Goal: Find specific page/section: Find specific page/section

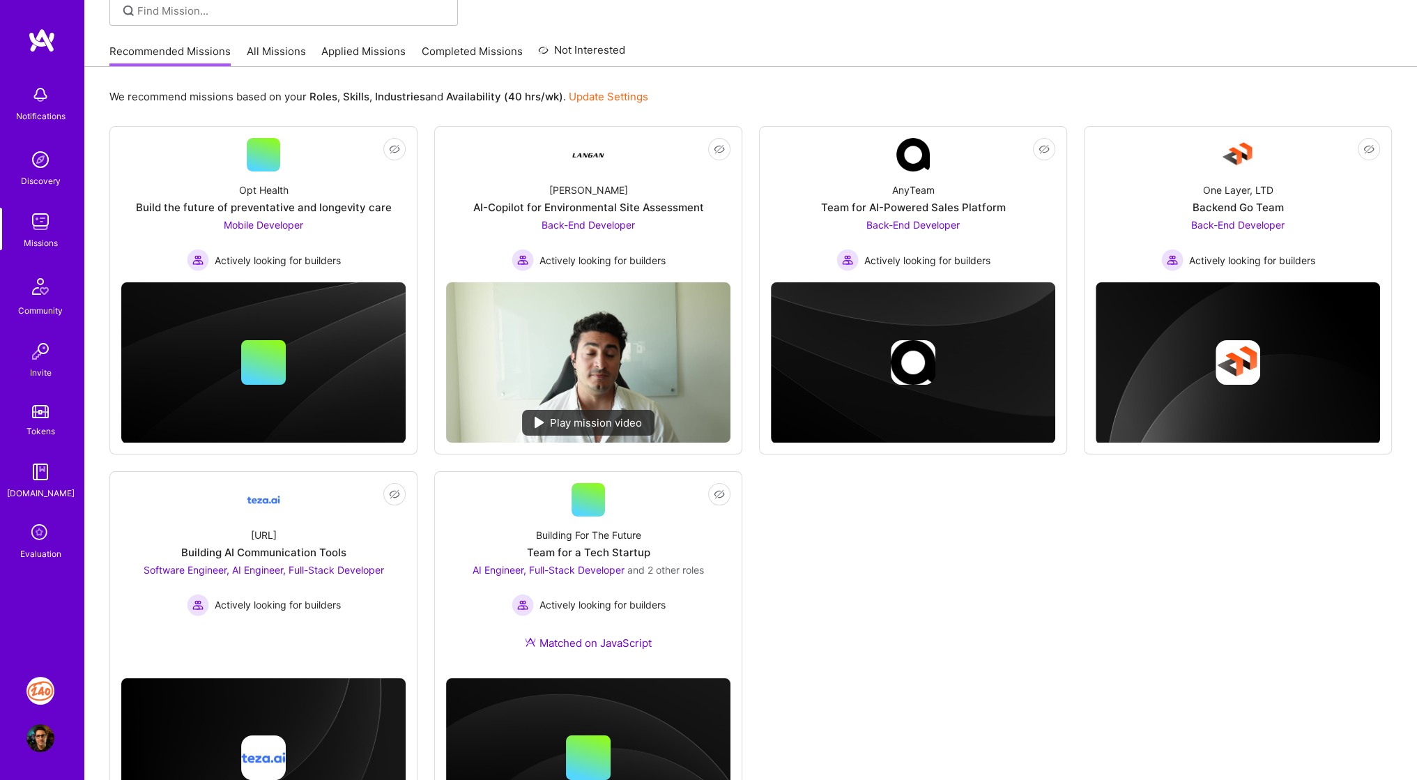
scroll to position [110, 0]
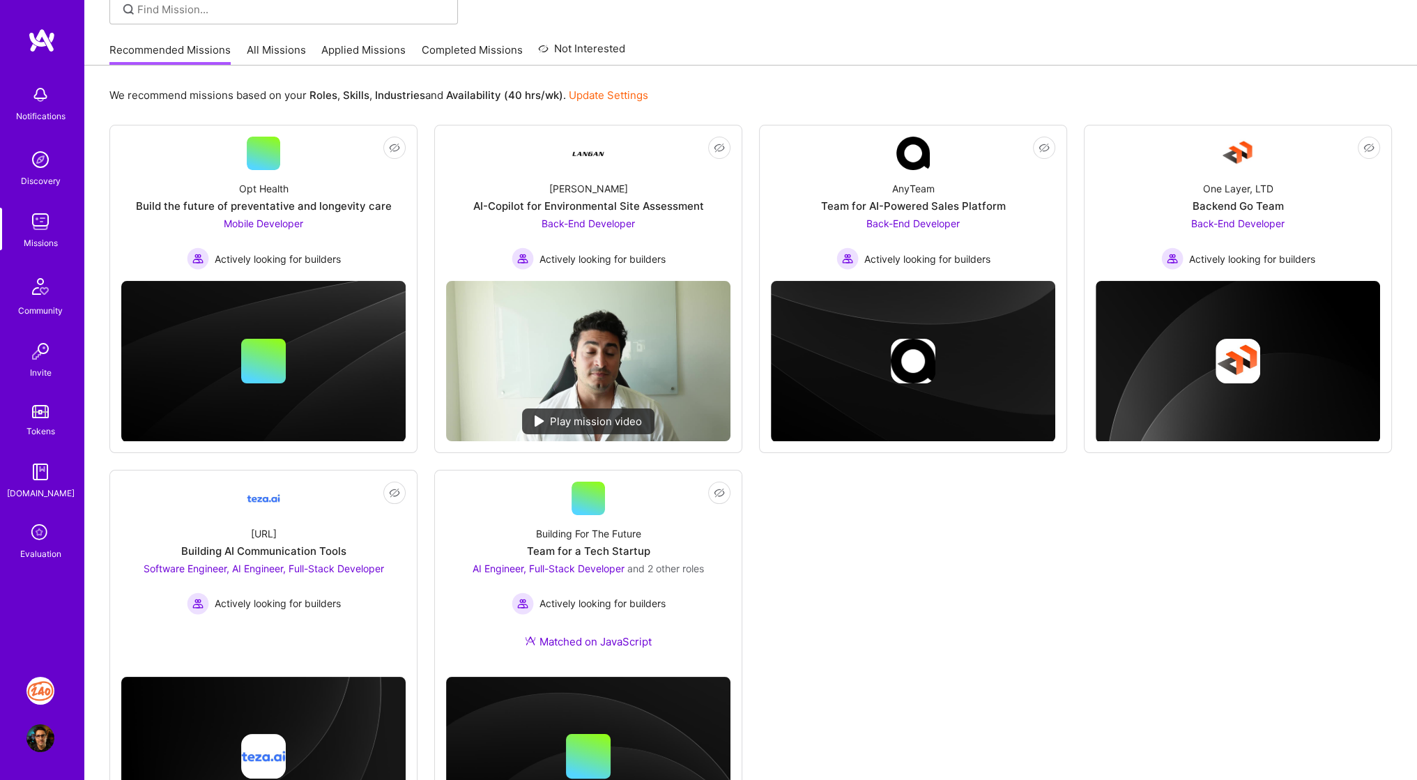
click at [45, 738] on img at bounding box center [40, 738] width 28 height 28
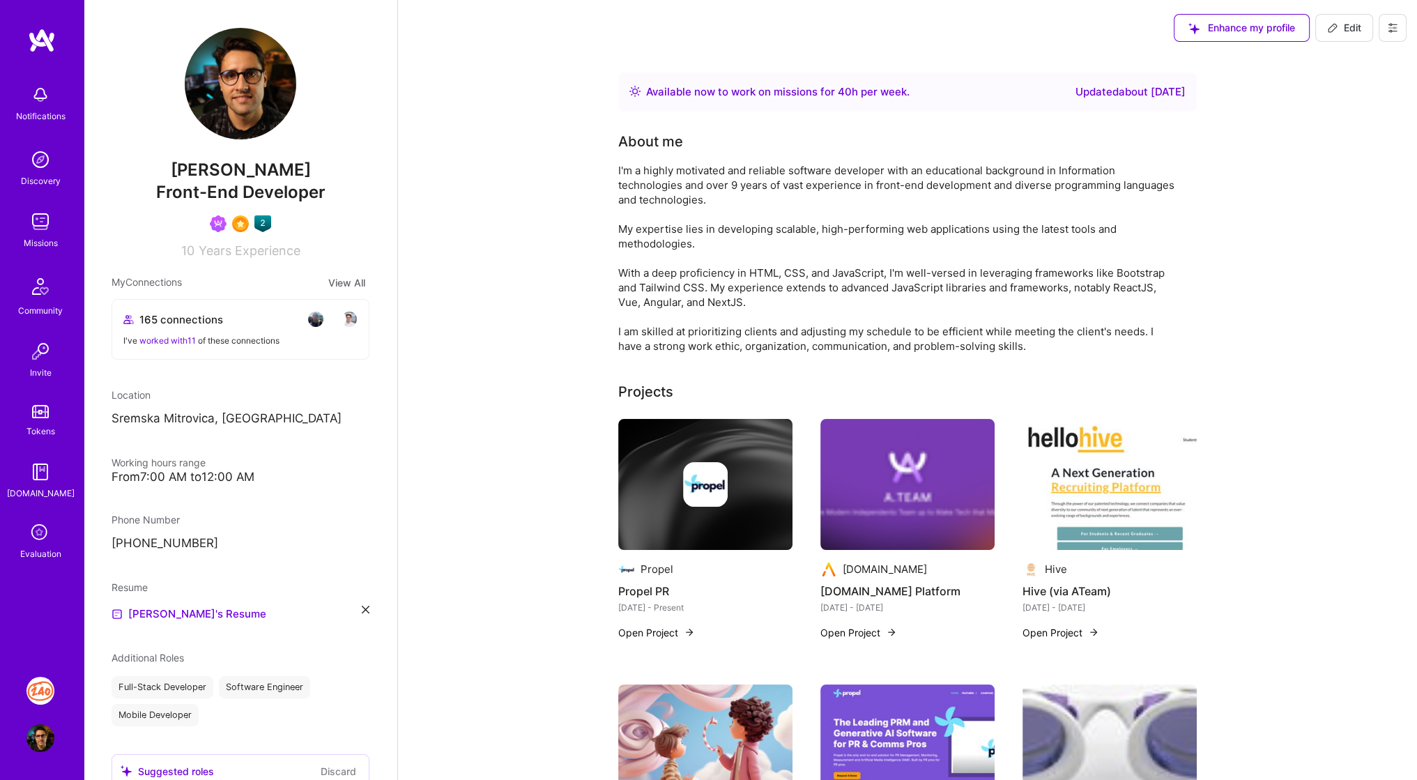
click at [36, 221] on img at bounding box center [40, 222] width 28 height 28
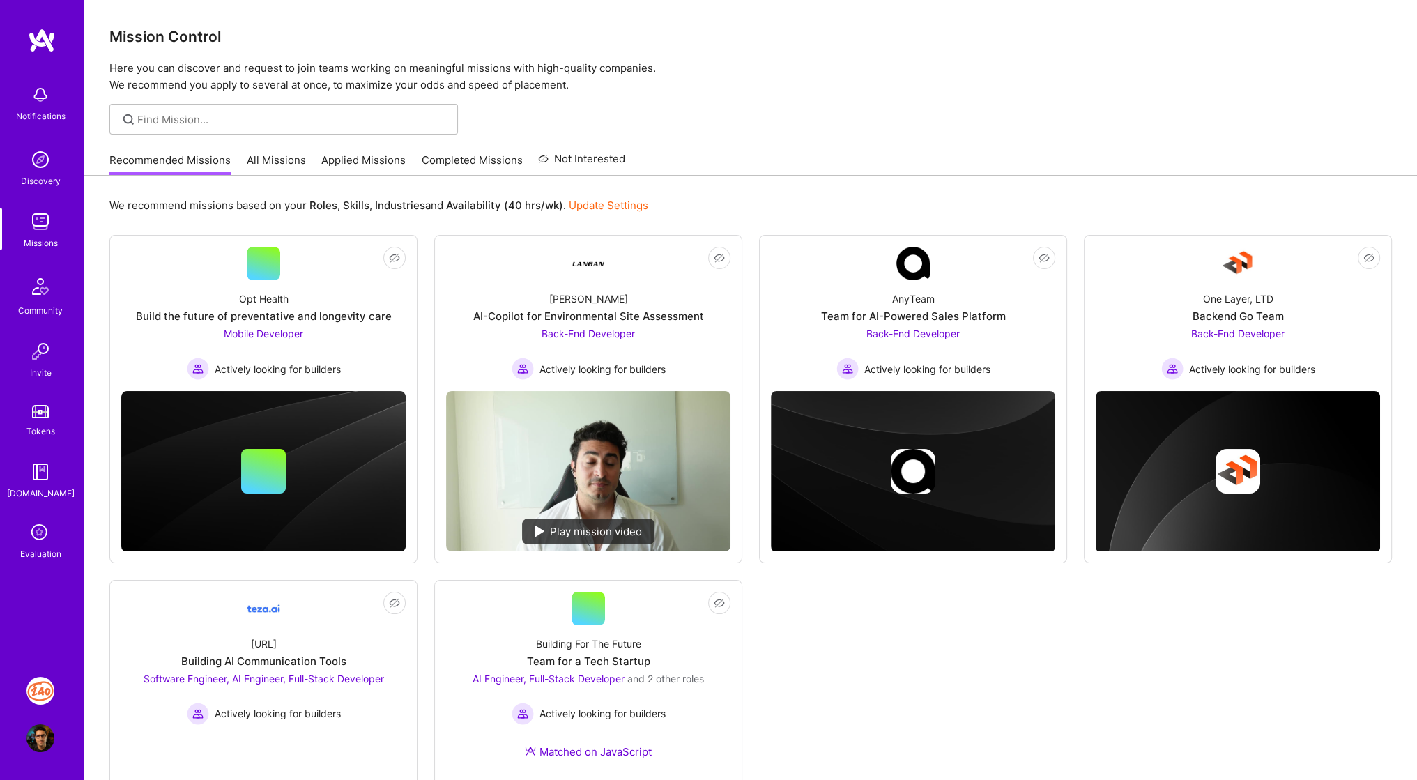
click at [468, 156] on link "Completed Missions" at bounding box center [472, 164] width 101 height 23
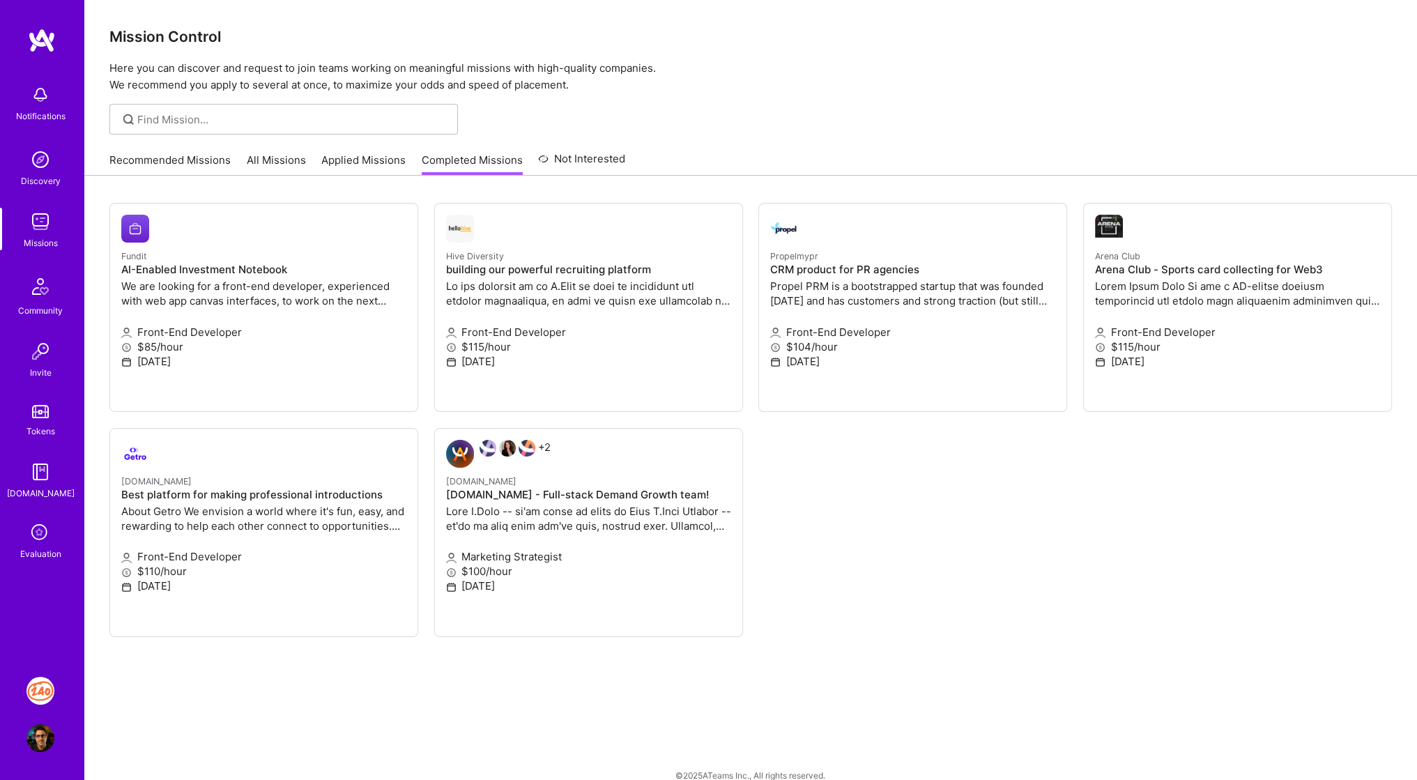
click at [36, 733] on img at bounding box center [40, 738] width 28 height 28
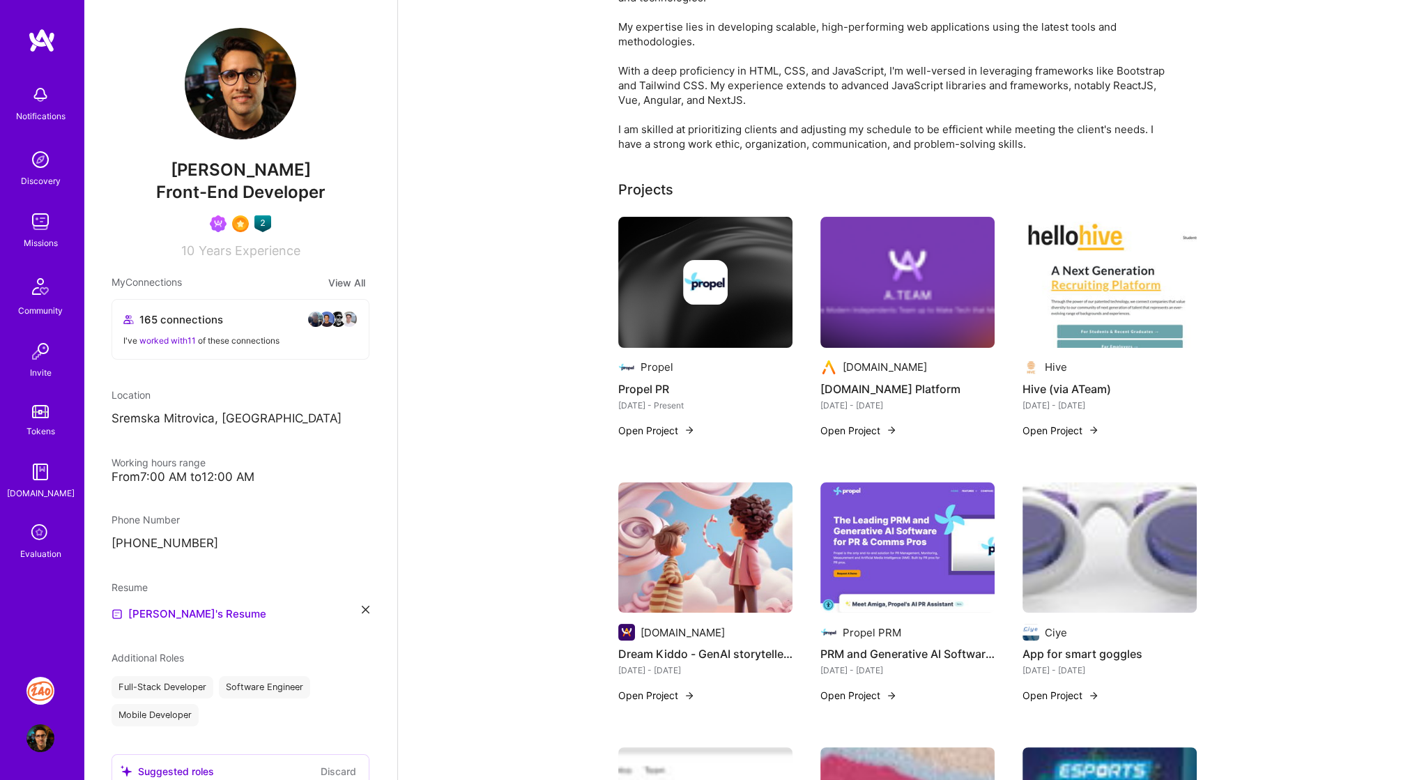
scroll to position [203, 0]
